Goal: Information Seeking & Learning: Learn about a topic

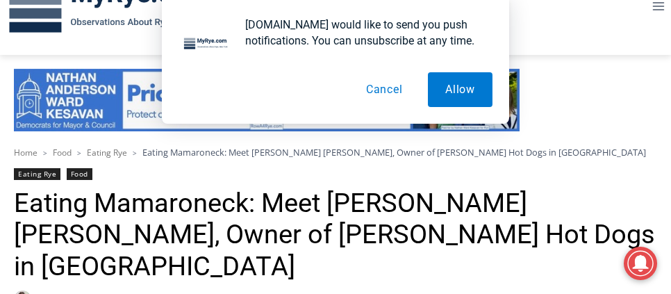
scroll to position [224, 0]
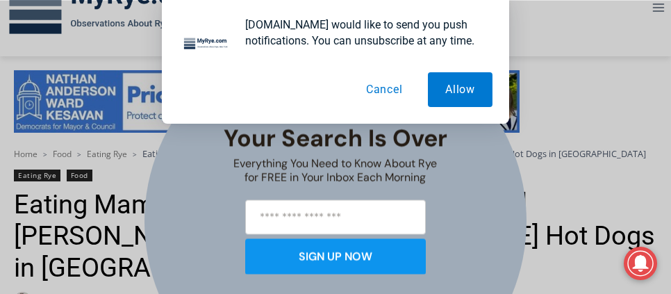
click at [366, 94] on button "Cancel" at bounding box center [385, 89] width 72 height 35
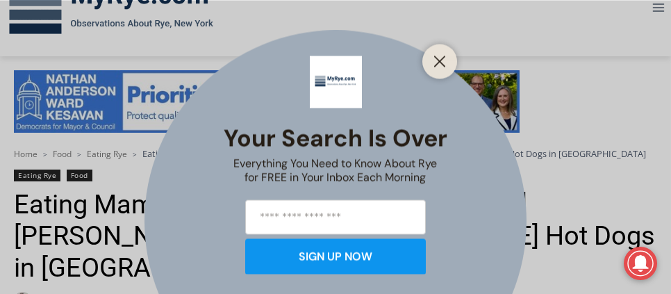
click at [439, 61] on line "Close" at bounding box center [440, 61] width 10 height 10
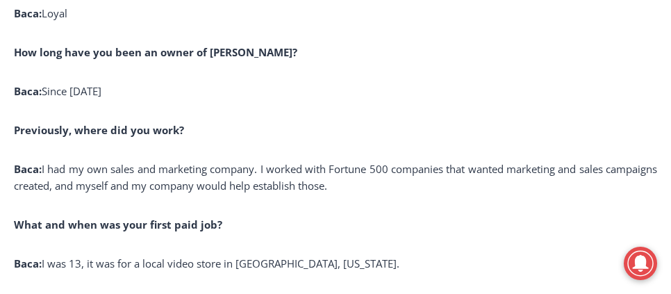
scroll to position [1932, 0]
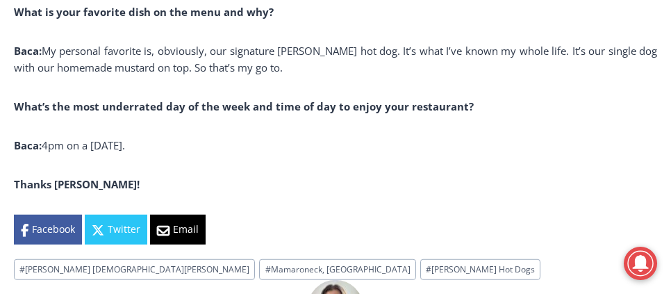
scroll to position [4178, 0]
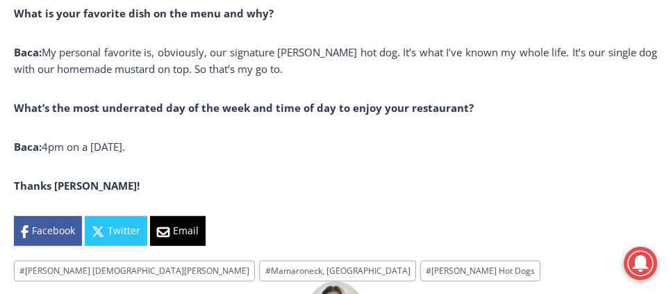
click at [594, 216] on div "Facebook Twitter Email" at bounding box center [335, 230] width 643 height 29
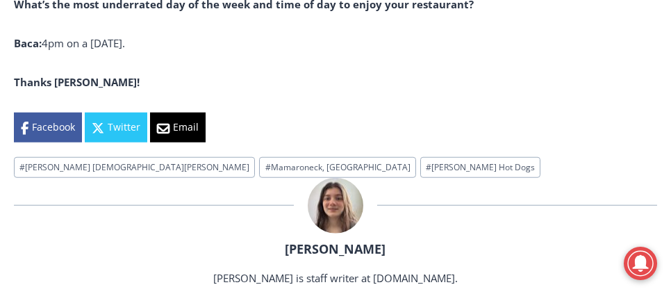
scroll to position [4277, 0]
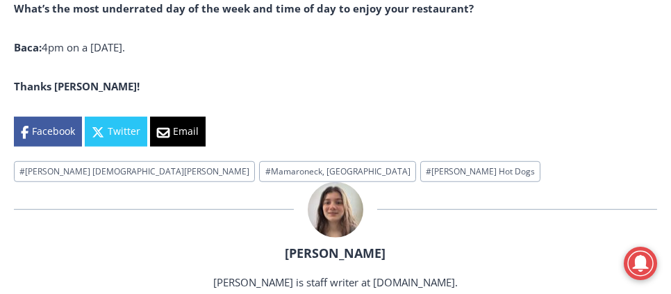
click at [588, 182] on div "[PERSON_NAME] [PERSON_NAME] is staff writer at [DOMAIN_NAME]." at bounding box center [335, 236] width 643 height 108
